Goal: Information Seeking & Learning: Learn about a topic

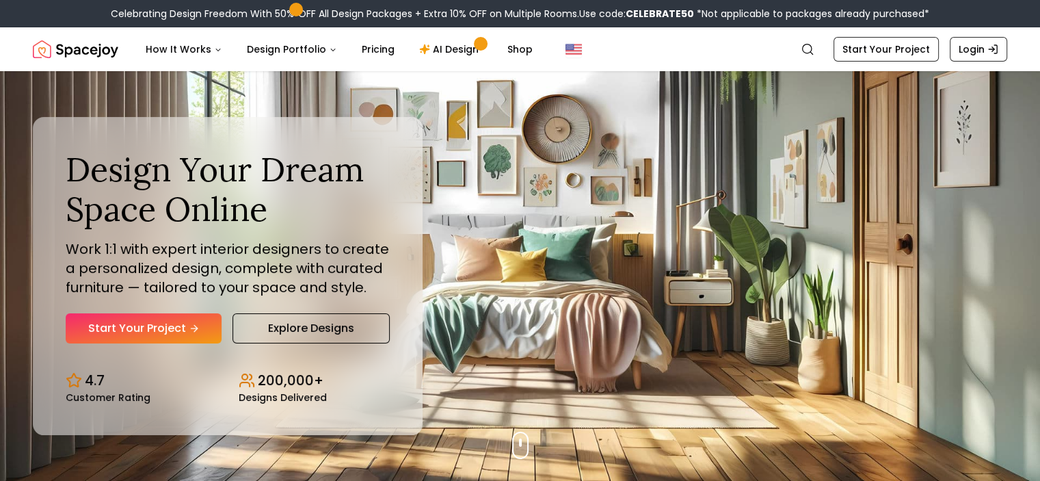
click at [100, 53] on img "Spacejoy" at bounding box center [75, 49] width 85 height 27
drag, startPoint x: 573, startPoint y: 246, endPoint x: 571, endPoint y: 174, distance: 71.1
click at [571, 174] on div "Design Your Dream Space Online Work 1:1 with expert interior designers to creat…" at bounding box center [520, 276] width 1040 height 410
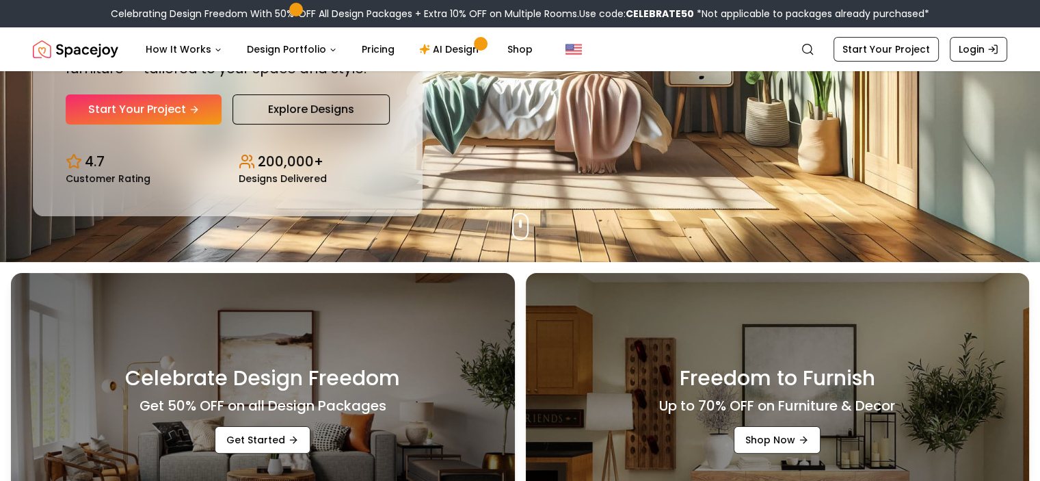
scroll to position [222, 0]
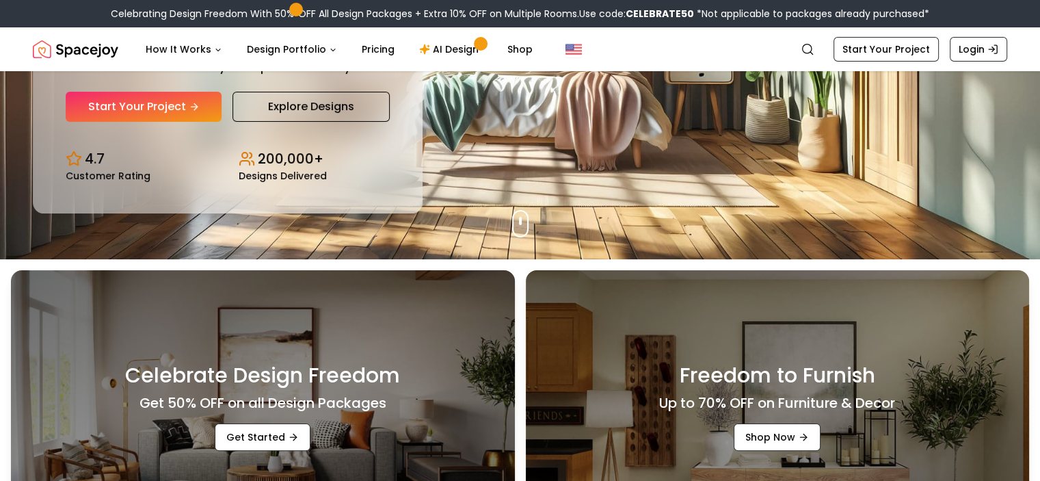
click at [516, 281] on div "Celebrate Design Freedom Get 50% OFF on all Design Packages Get Started Freedom…" at bounding box center [520, 401] width 1040 height 284
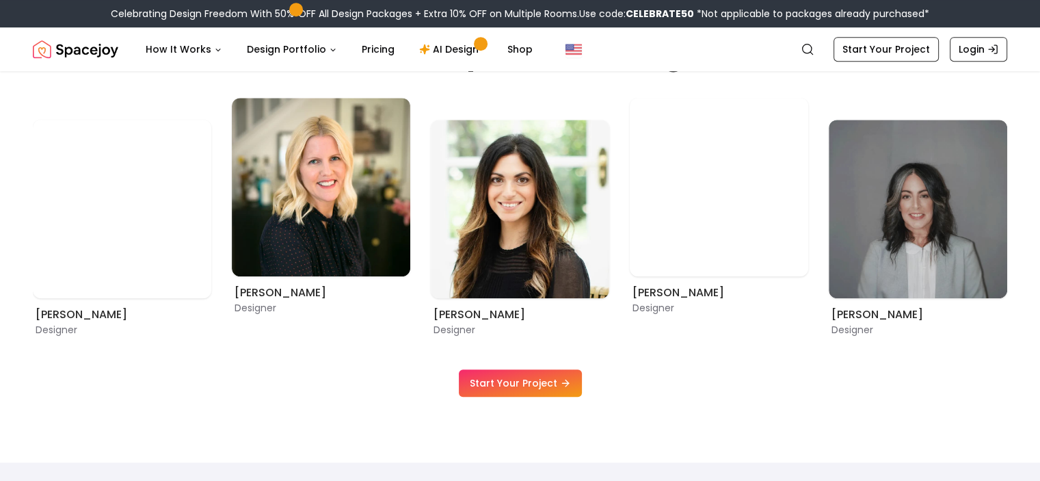
scroll to position [766, 0]
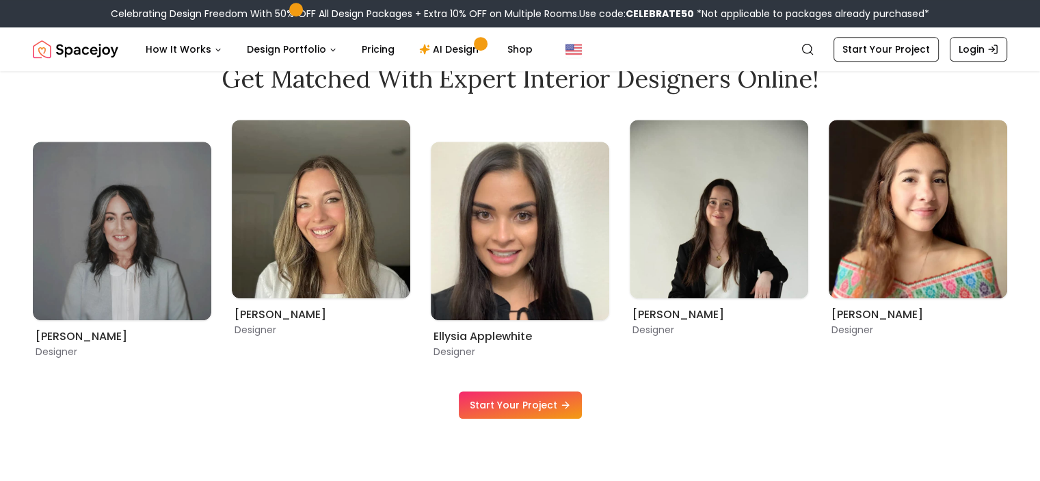
click at [497, 412] on link "Start Your Project" at bounding box center [520, 404] width 123 height 27
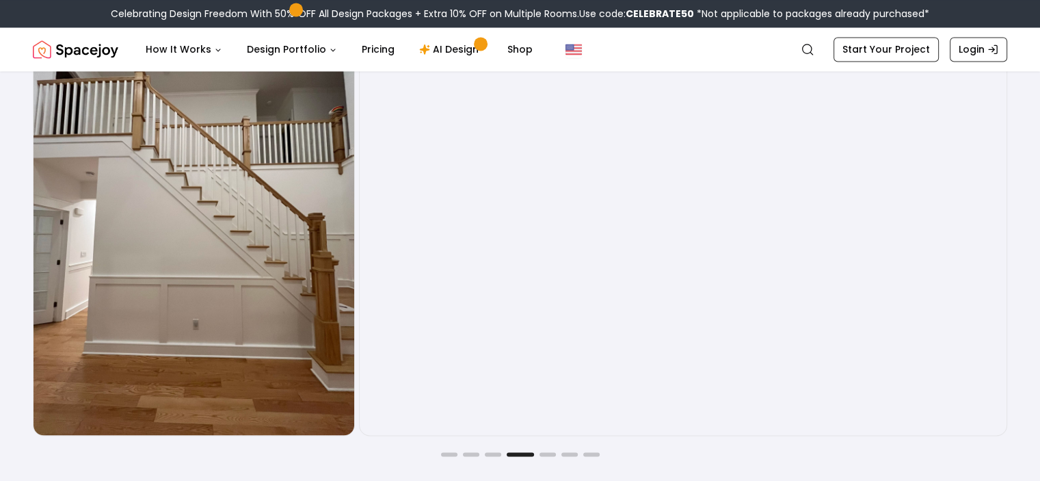
scroll to position [2261, 0]
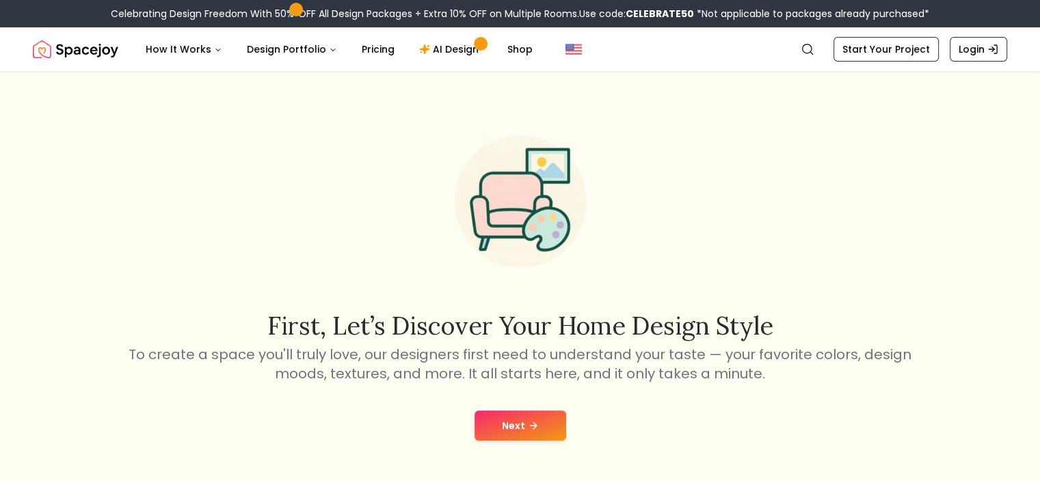
click at [544, 423] on button "Next" at bounding box center [521, 425] width 92 height 30
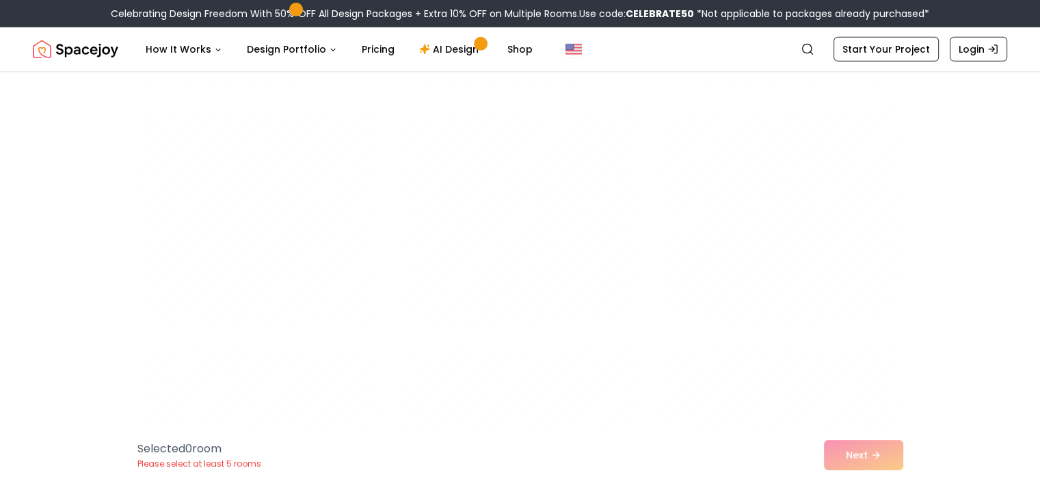
scroll to position [4310, 0]
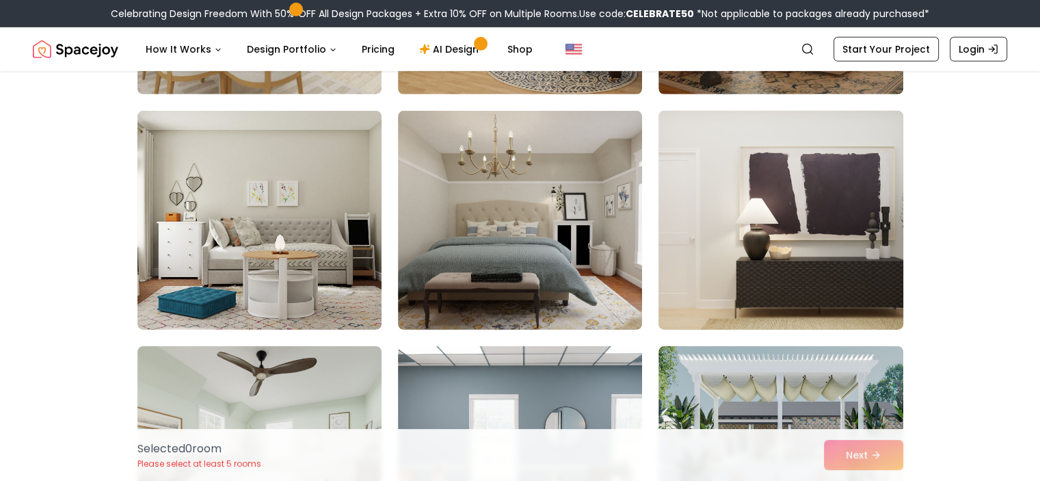
click at [810, 230] on img at bounding box center [780, 220] width 256 height 230
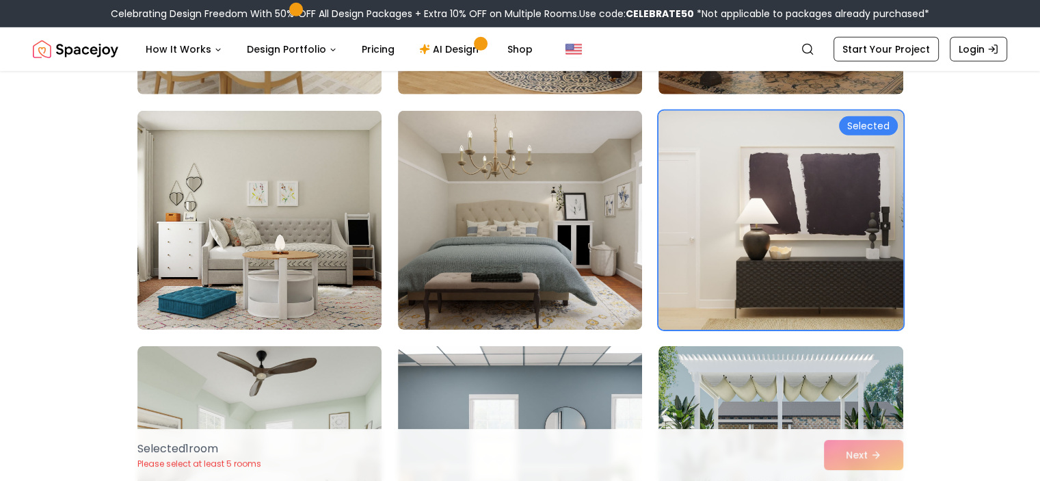
click at [810, 230] on img at bounding box center [780, 220] width 256 height 230
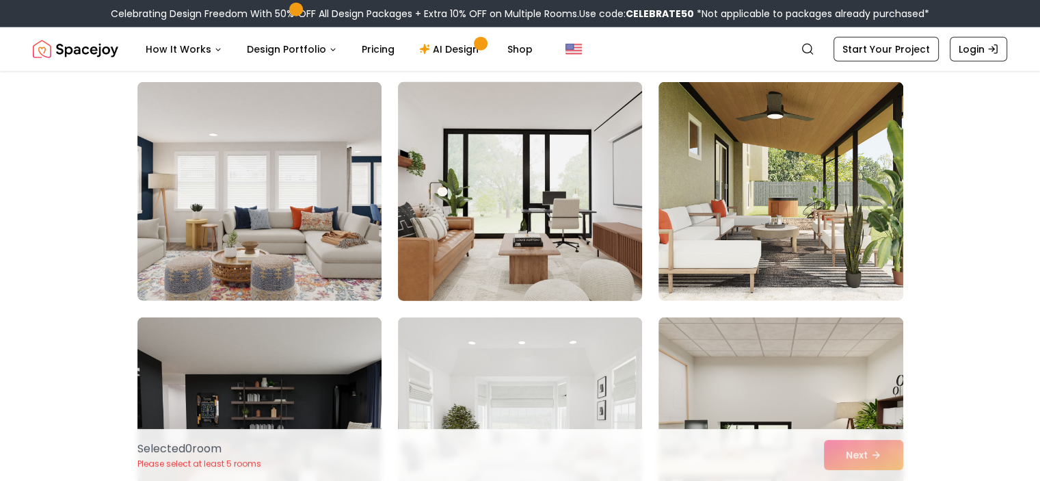
scroll to position [3017, 0]
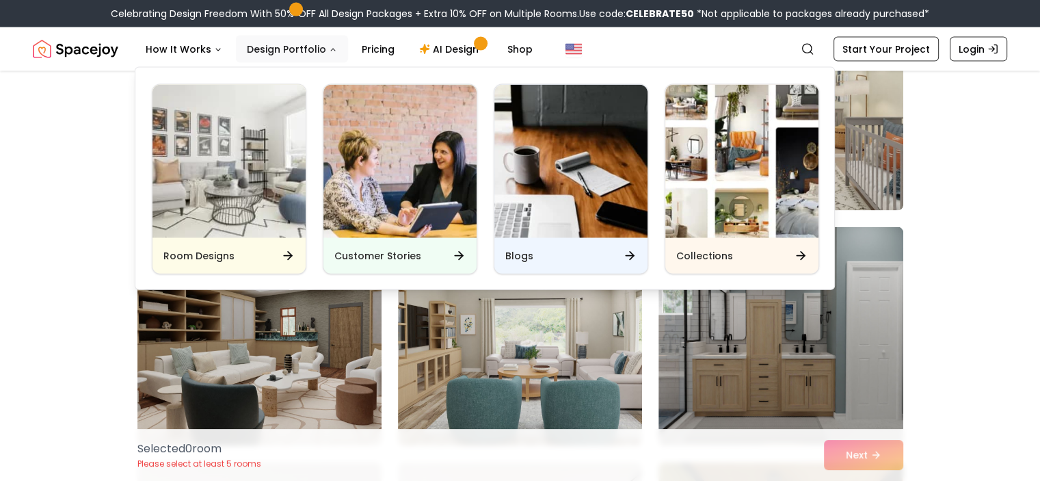
click at [266, 52] on button "Design Portfolio" at bounding box center [292, 49] width 112 height 27
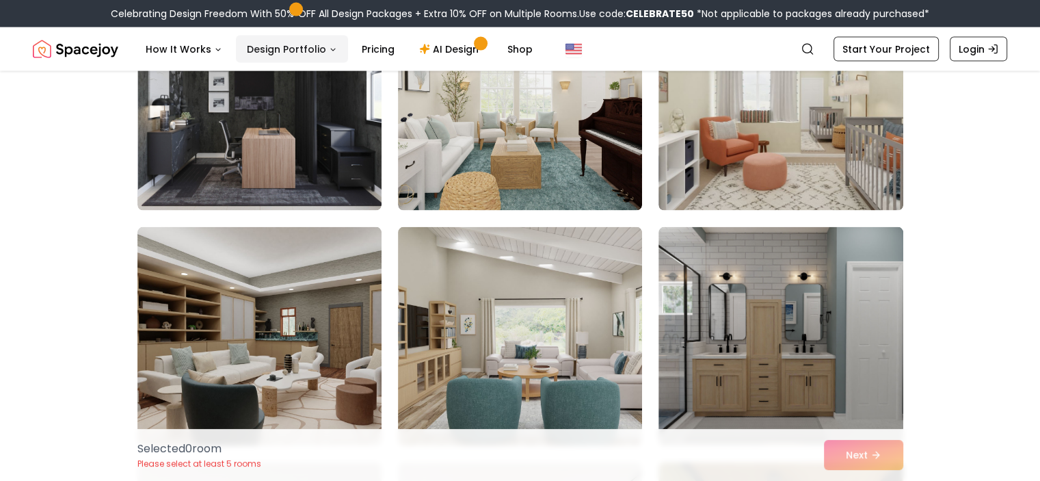
click at [315, 54] on button "Design Portfolio" at bounding box center [292, 49] width 112 height 27
